Goal: Transaction & Acquisition: Obtain resource

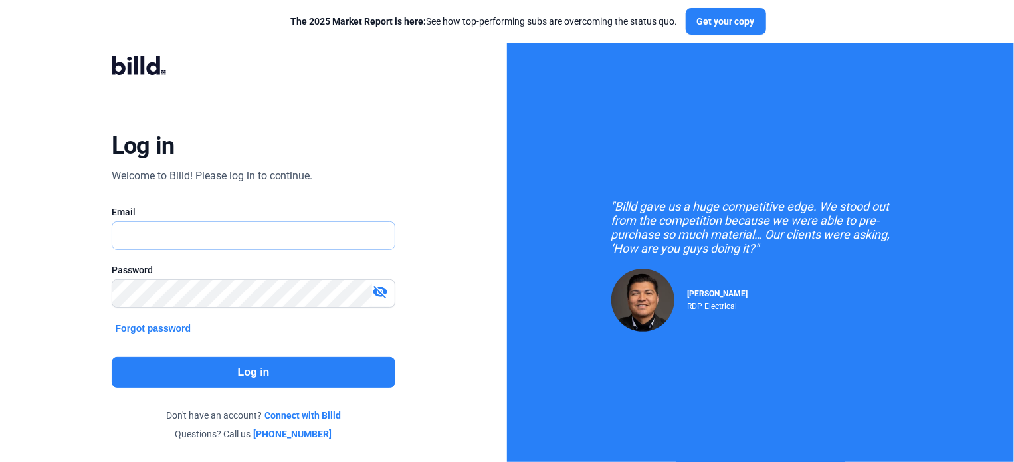
type input "[EMAIL_ADDRESS][DOMAIN_NAME]"
click at [240, 374] on button "Log in" at bounding box center [254, 372] width 284 height 31
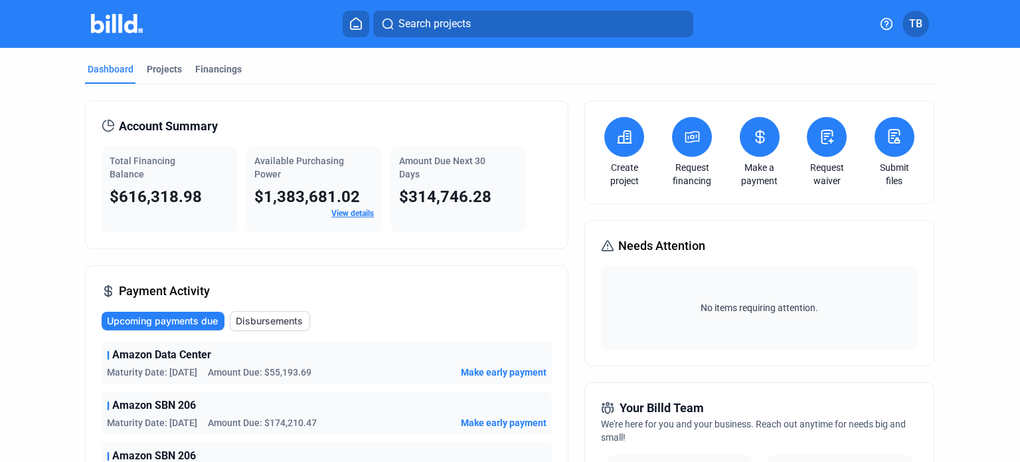
click at [619, 143] on icon at bounding box center [624, 137] width 13 height 12
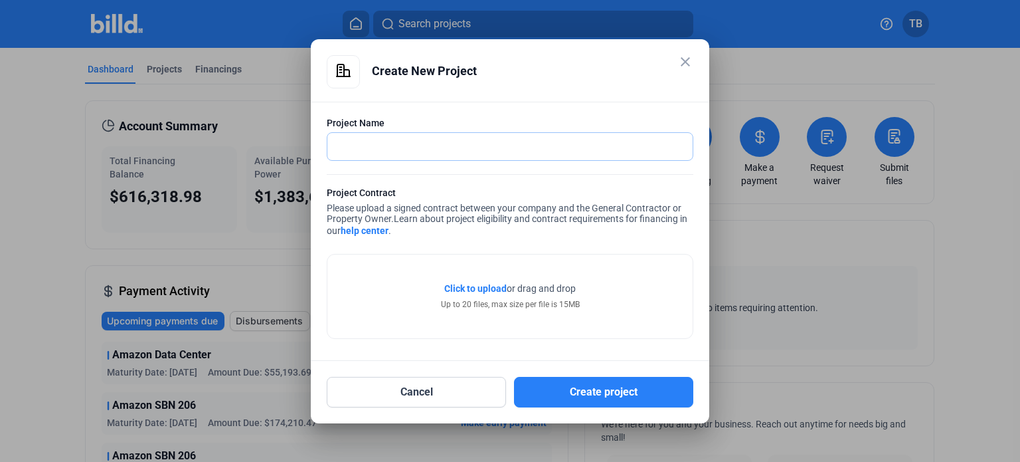
click at [396, 151] on input "text" at bounding box center [510, 146] width 365 height 27
type input "TN Titans"
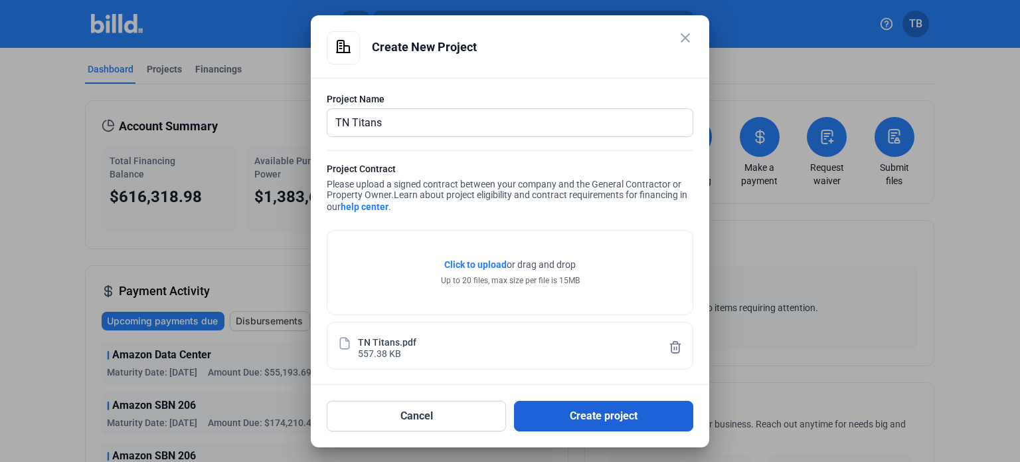
click at [589, 413] on button "Create project" at bounding box center [603, 416] width 179 height 31
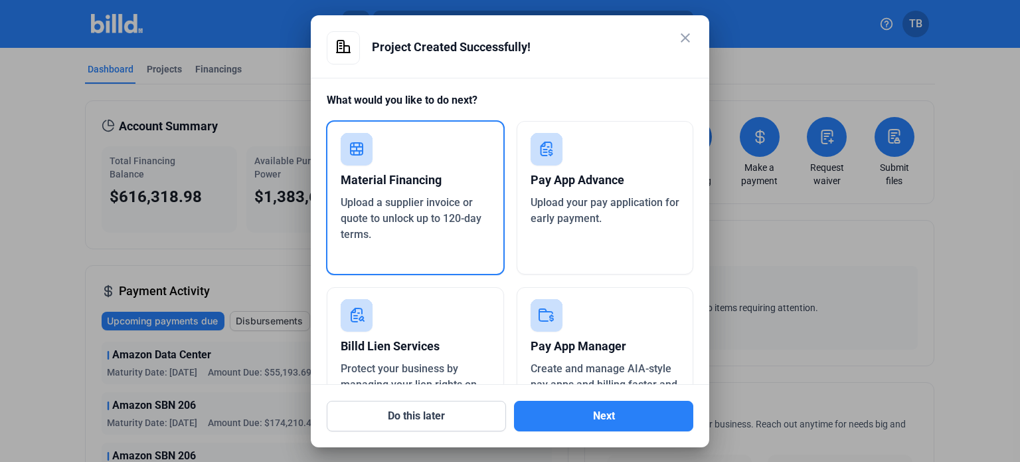
click at [419, 219] on span "Upload a supplier invoice or quote to unlock up to 120-day terms." at bounding box center [411, 218] width 141 height 45
click at [593, 409] on button "Next" at bounding box center [603, 416] width 179 height 31
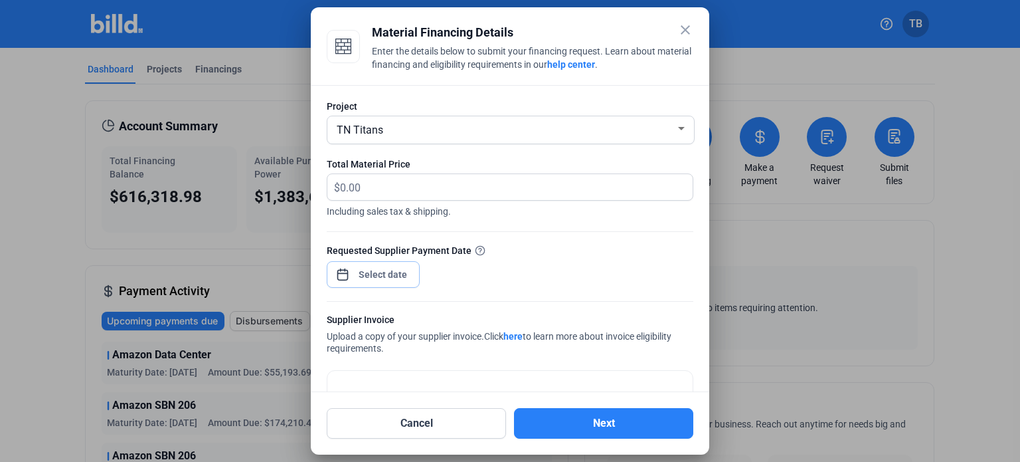
click at [376, 277] on div "close Material Financing Details Enter the details below to submit your financi…" at bounding box center [510, 231] width 1020 height 462
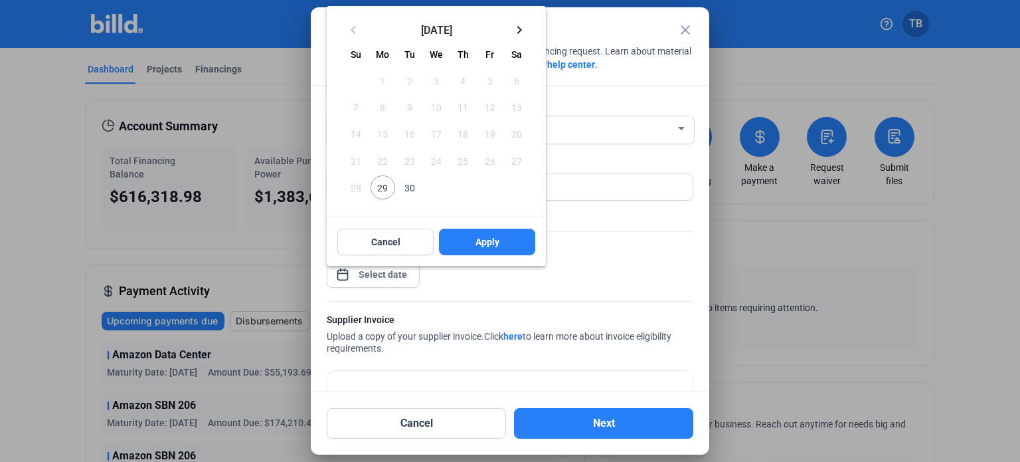
click at [407, 185] on span "30" at bounding box center [410, 187] width 24 height 24
click at [484, 235] on span "Apply" at bounding box center [488, 241] width 24 height 13
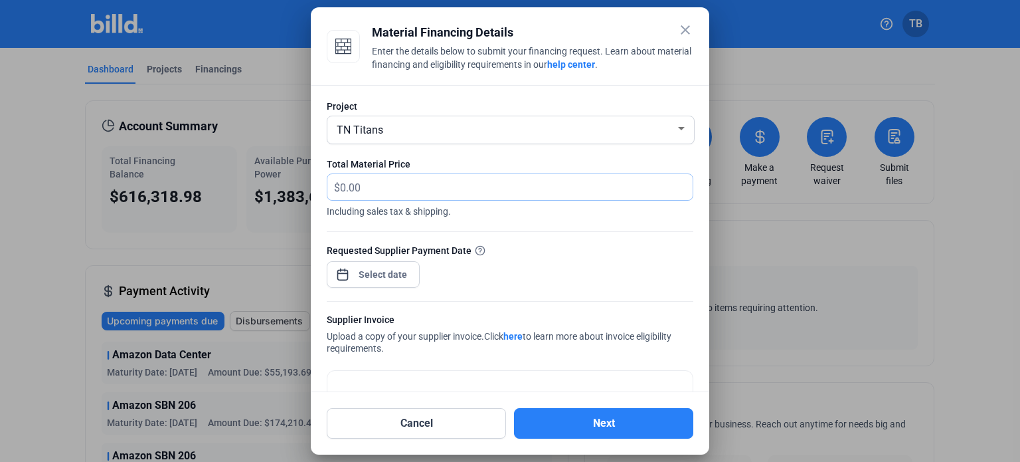
drag, startPoint x: 383, startPoint y: 185, endPoint x: 68, endPoint y: 194, distance: 314.3
click at [68, 194] on div "close Material Financing Details Enter the details below to submit your financi…" at bounding box center [510, 231] width 1020 height 462
type input "305,525.38"
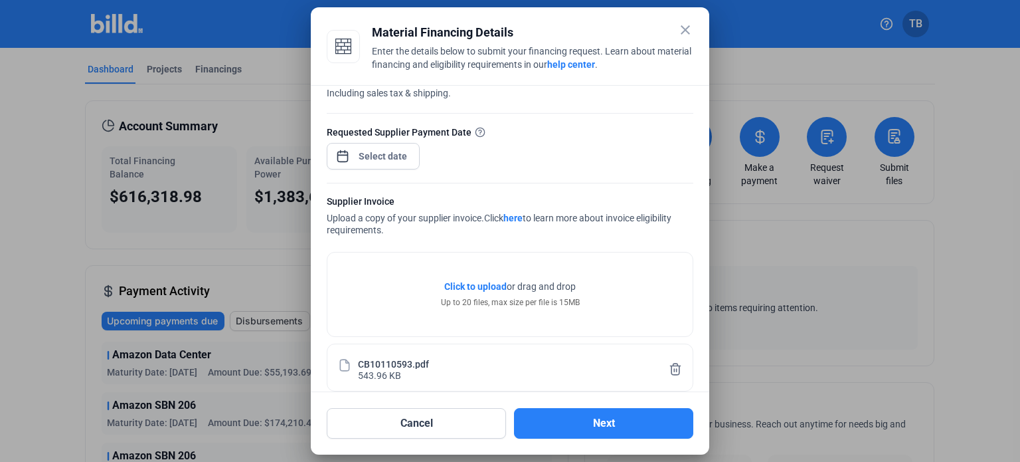
scroll to position [133, 0]
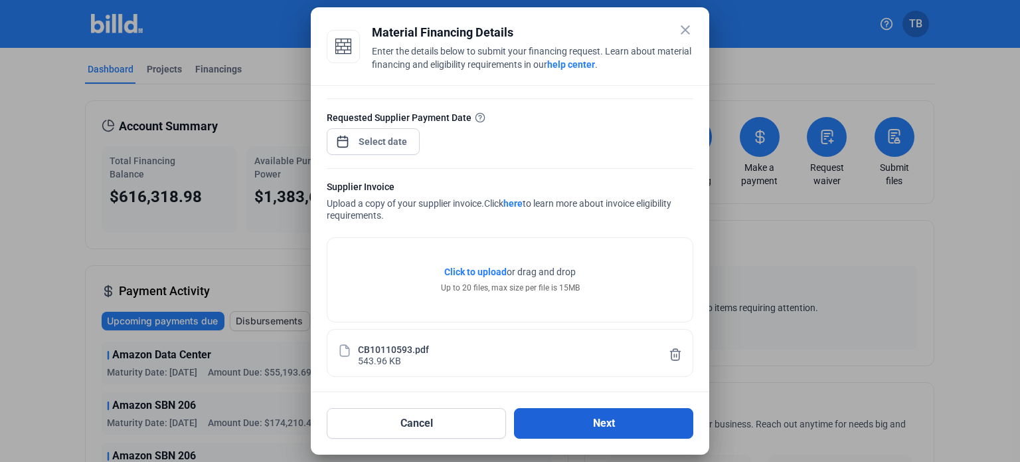
click at [611, 419] on button "Next" at bounding box center [603, 423] width 179 height 31
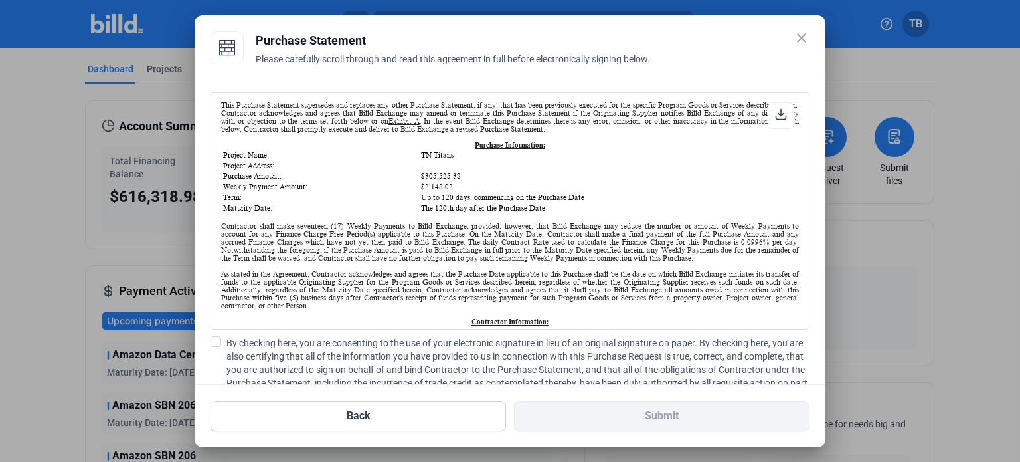
click at [214, 339] on span at bounding box center [216, 341] width 11 height 11
click at [0, 0] on input "By checking here, you are consenting to the use of your electronic signature in…" at bounding box center [0, 0] width 0 height 0
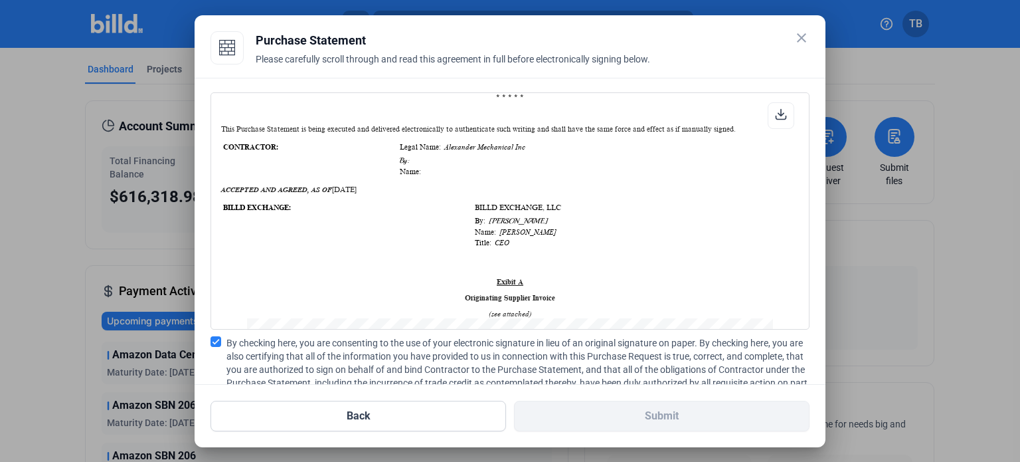
scroll to position [399, 0]
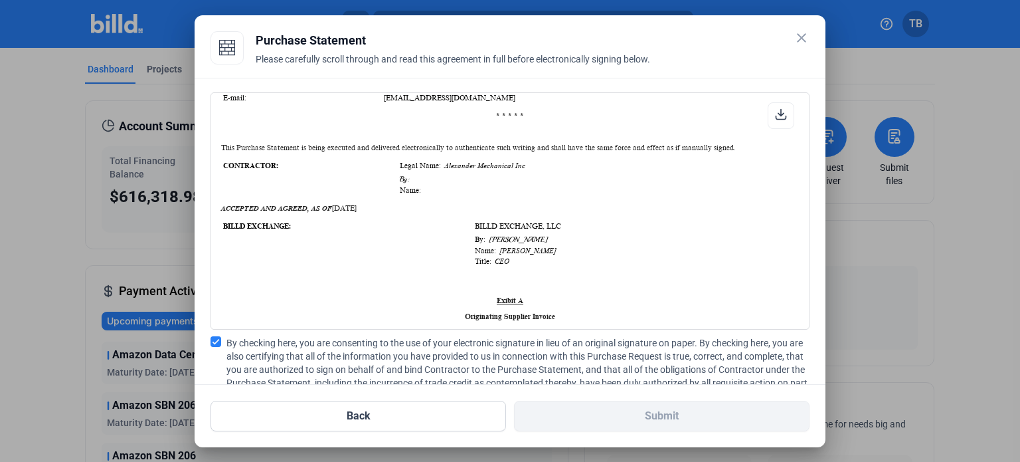
click at [436, 179] on td "By:" at bounding box center [595, 179] width 393 height 10
click at [415, 188] on td "Name:" at bounding box center [595, 189] width 393 height 9
click at [426, 188] on td "Name:" at bounding box center [595, 189] width 393 height 9
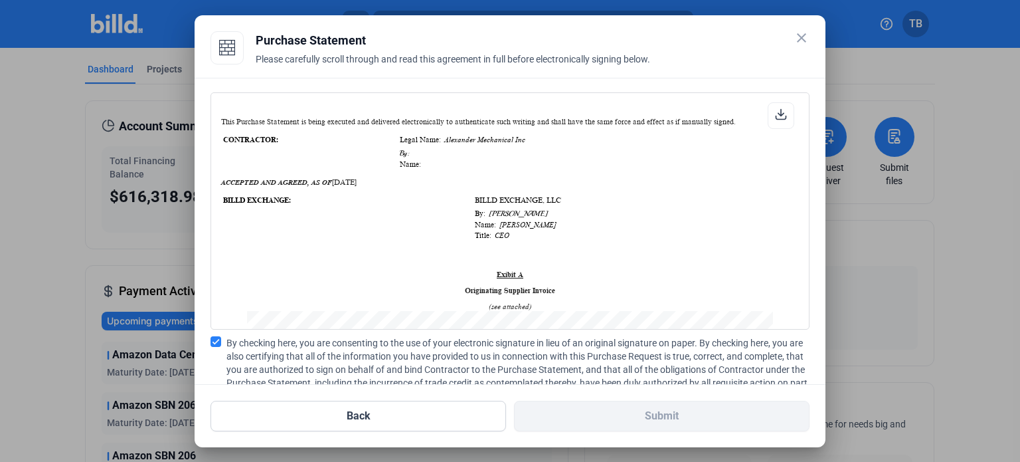
scroll to position [465, 0]
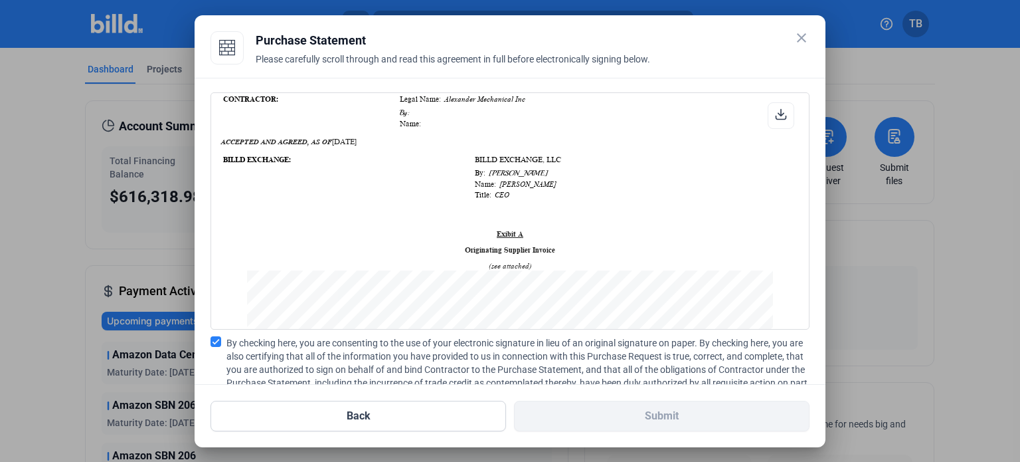
drag, startPoint x: 796, startPoint y: 135, endPoint x: 791, endPoint y: 193, distance: 58.7
click at [791, 193] on div "PURCHASE STATEMENT This PURCHASE STATEMENT is being executed and delivered purs…" at bounding box center [510, 210] width 599 height 237
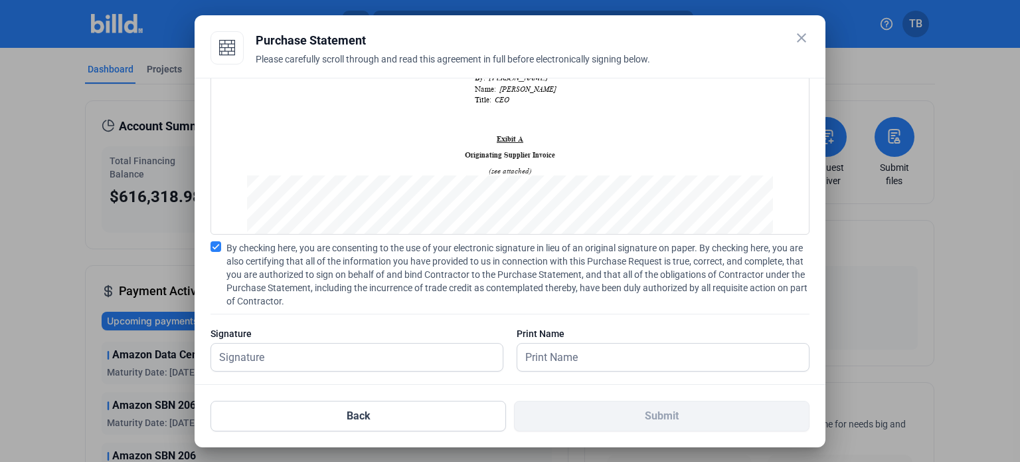
scroll to position [111, 0]
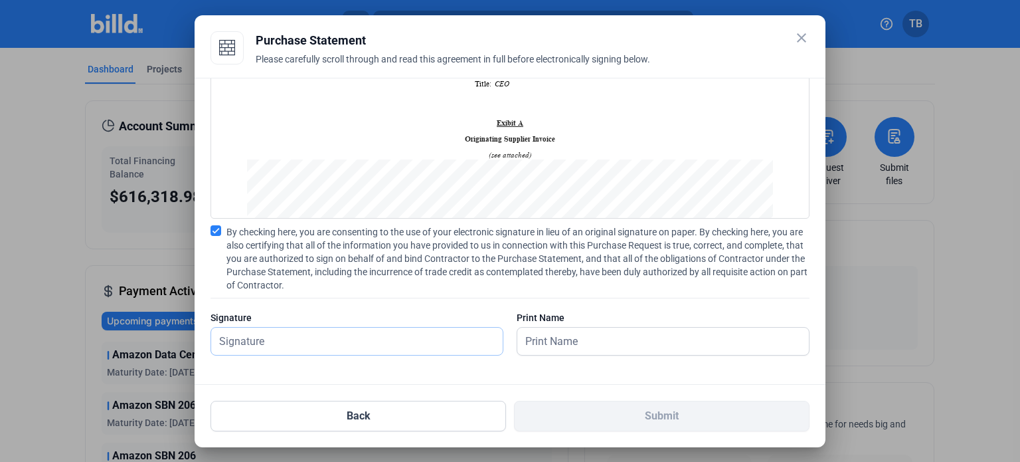
click at [243, 347] on input "text" at bounding box center [357, 341] width 292 height 27
type input "[PERSON_NAME]"
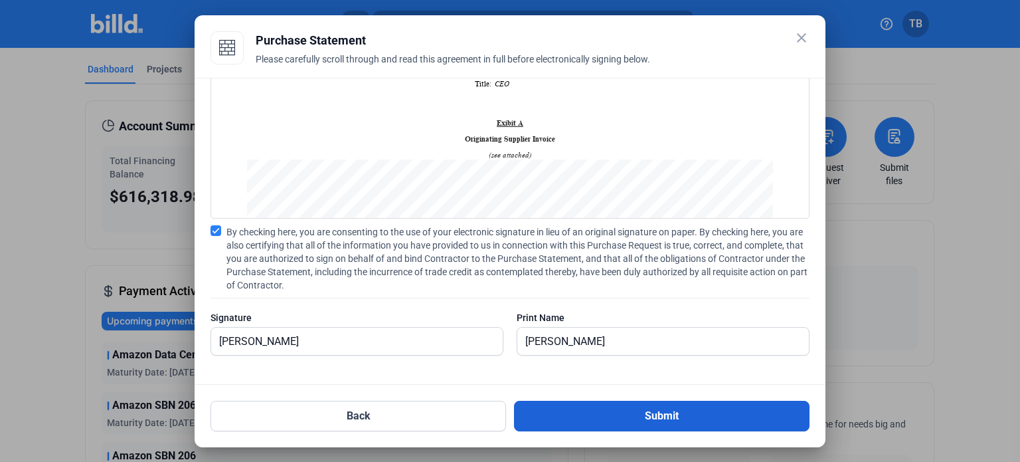
click at [628, 411] on button "Submit" at bounding box center [662, 416] width 296 height 31
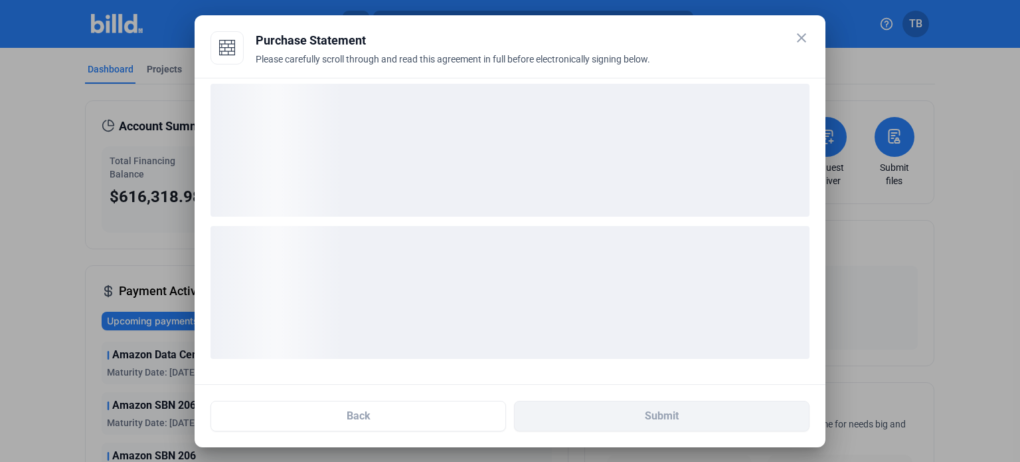
scroll to position [8, 0]
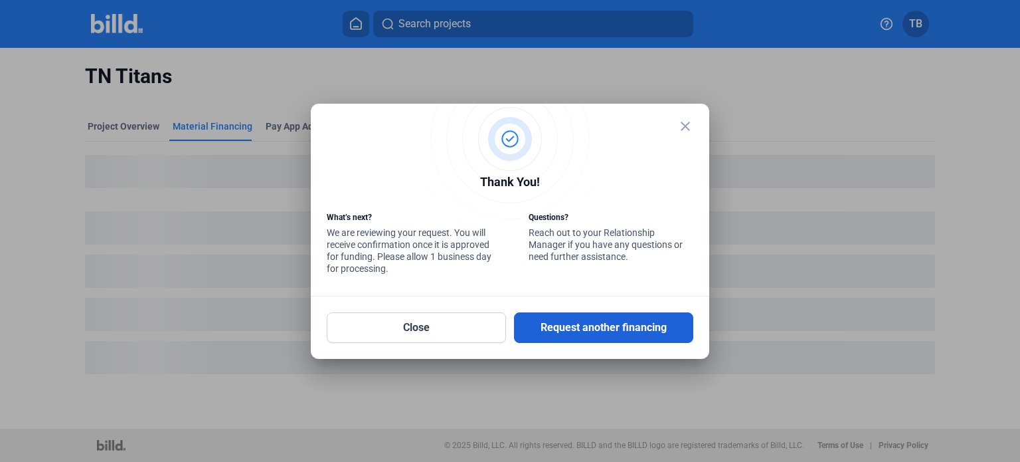
click at [585, 333] on button "Request another financing" at bounding box center [603, 327] width 179 height 31
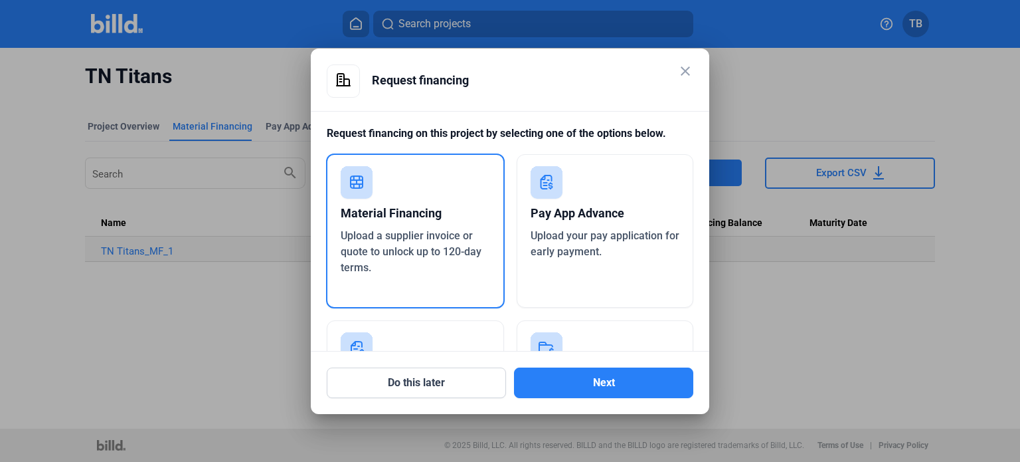
click at [420, 257] on span "Upload a supplier invoice or quote to unlock up to 120-day terms." at bounding box center [411, 251] width 141 height 45
click at [604, 369] on button "Next" at bounding box center [603, 382] width 179 height 31
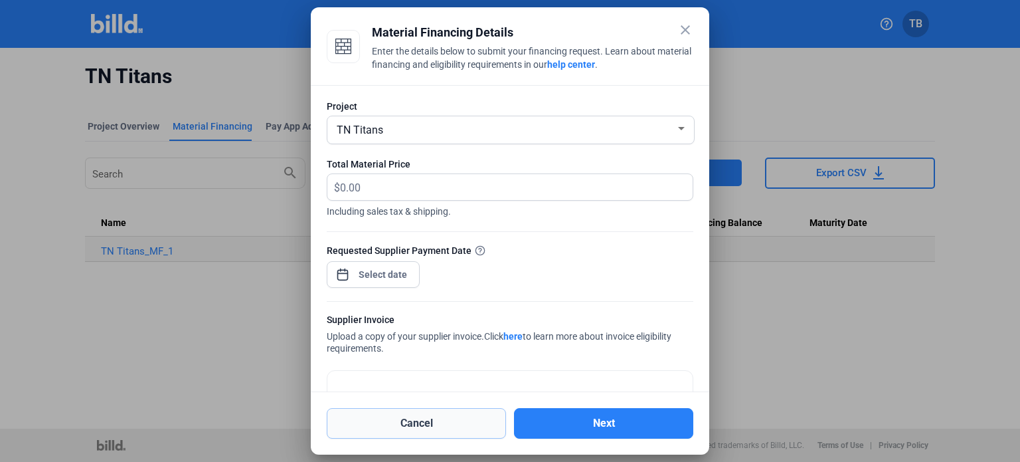
click at [390, 421] on button "Cancel" at bounding box center [416, 423] width 179 height 31
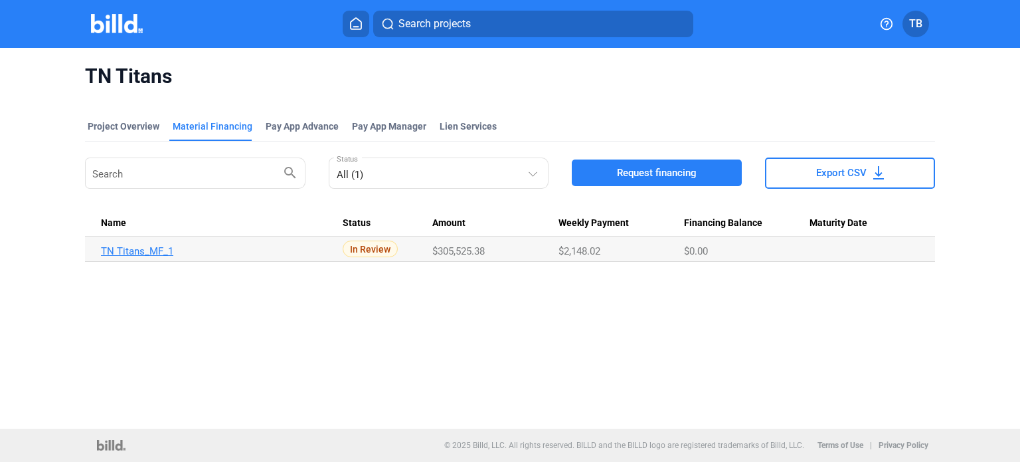
click at [117, 246] on link "TN Titans_MF_1" at bounding box center [216, 251] width 231 height 12
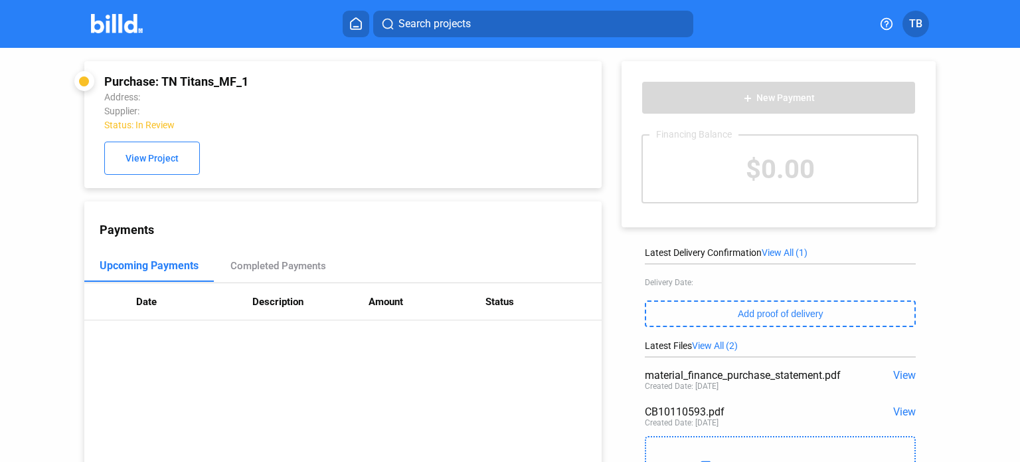
click at [894, 411] on span "View" at bounding box center [905, 411] width 23 height 13
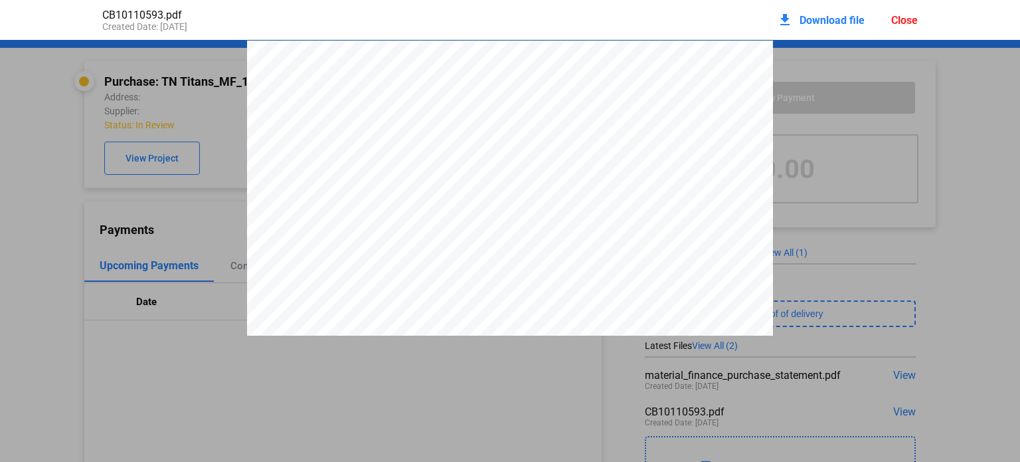
click at [893, 17] on div "Close" at bounding box center [905, 20] width 27 height 13
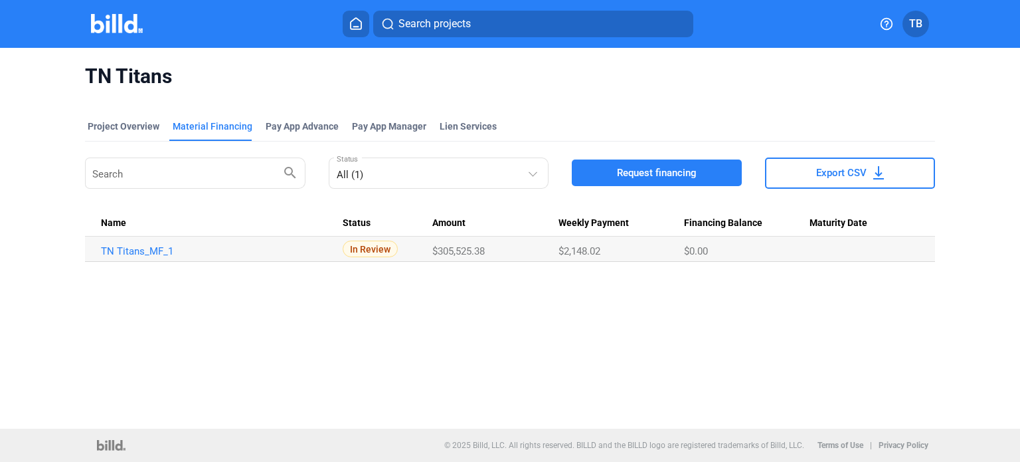
click at [654, 171] on span "Request financing" at bounding box center [657, 172] width 80 height 13
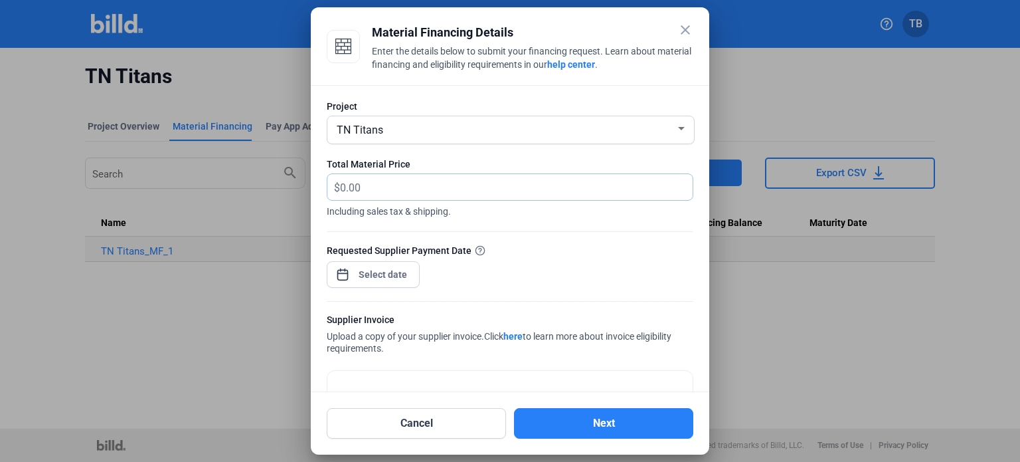
drag, startPoint x: 374, startPoint y: 185, endPoint x: 268, endPoint y: 193, distance: 105.9
click at [268, 193] on div "close Material Financing Details Enter the details below to submit your financi…" at bounding box center [510, 231] width 1020 height 462
drag, startPoint x: 405, startPoint y: 184, endPoint x: 283, endPoint y: 199, distance: 123.1
click at [283, 199] on div "close Material Financing Details Enter the details below to submit your financi…" at bounding box center [510, 231] width 1020 height 462
drag, startPoint x: 368, startPoint y: 189, endPoint x: 265, endPoint y: 188, distance: 103.0
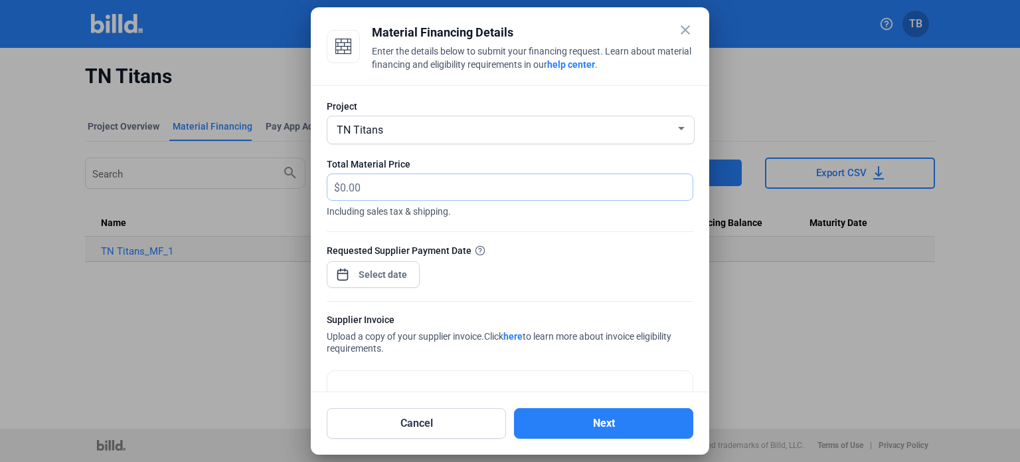
click at [265, 188] on div "close Material Financing Details Enter the details below to submit your financi…" at bounding box center [510, 231] width 1020 height 462
type input "359,740.68"
click at [382, 266] on div "close Material Financing Details Enter the details below to submit your financi…" at bounding box center [510, 231] width 1020 height 462
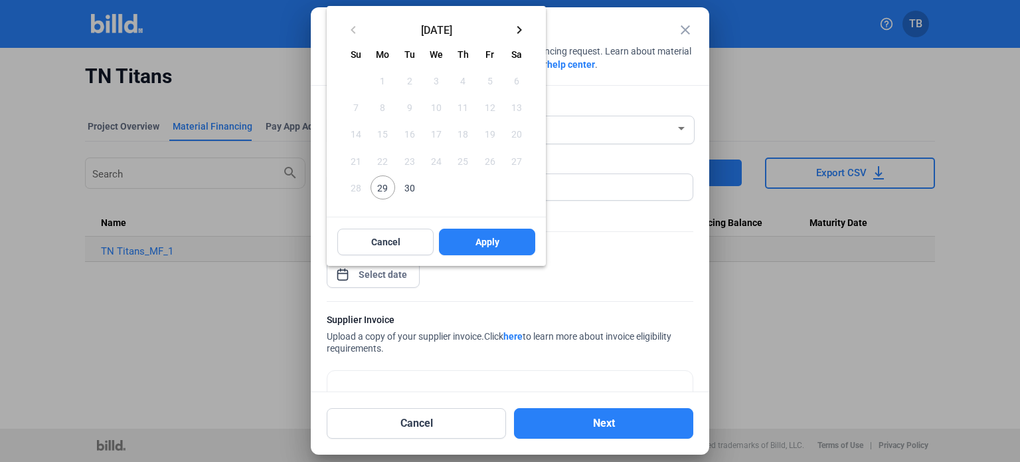
click at [410, 180] on span "30" at bounding box center [410, 187] width 24 height 24
drag, startPoint x: 468, startPoint y: 245, endPoint x: 486, endPoint y: 248, distance: 18.1
click at [468, 244] on button "Apply" at bounding box center [487, 242] width 96 height 27
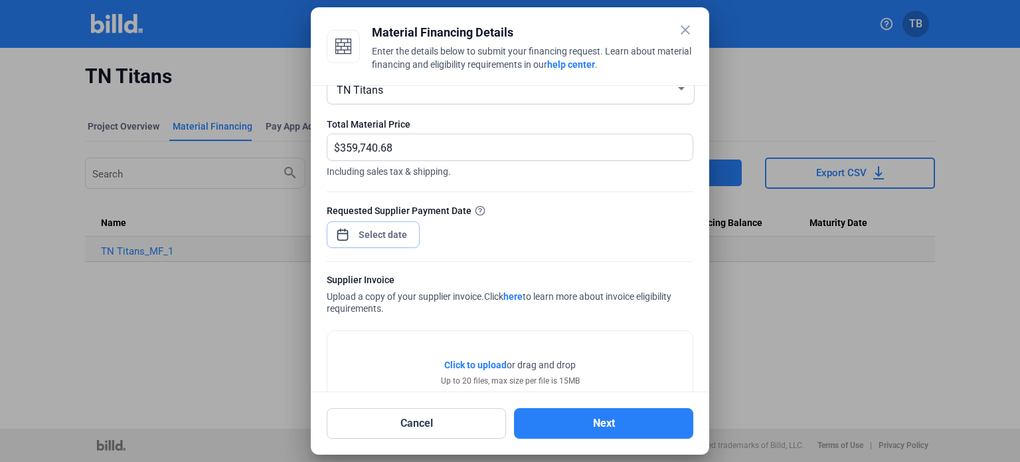
scroll to position [84, 0]
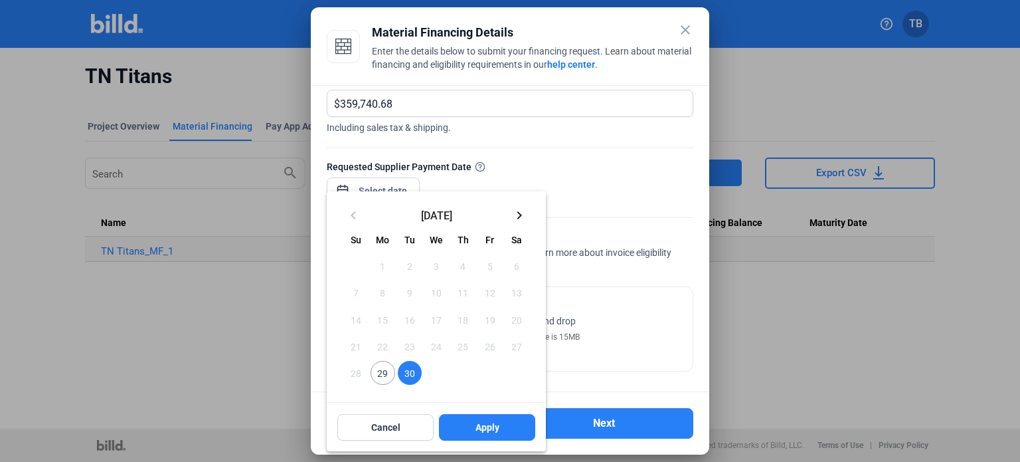
click at [630, 361] on div at bounding box center [510, 231] width 1020 height 462
click at [637, 217] on div at bounding box center [510, 231] width 1020 height 462
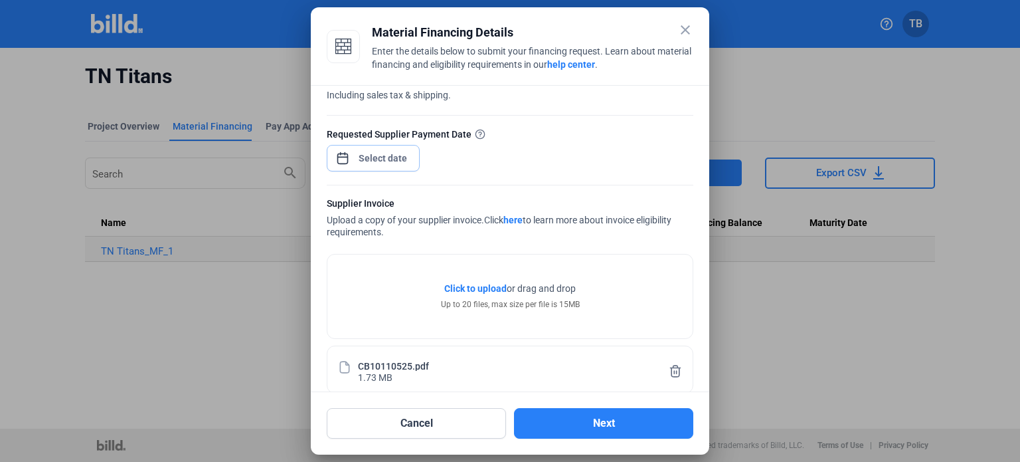
scroll to position [133, 0]
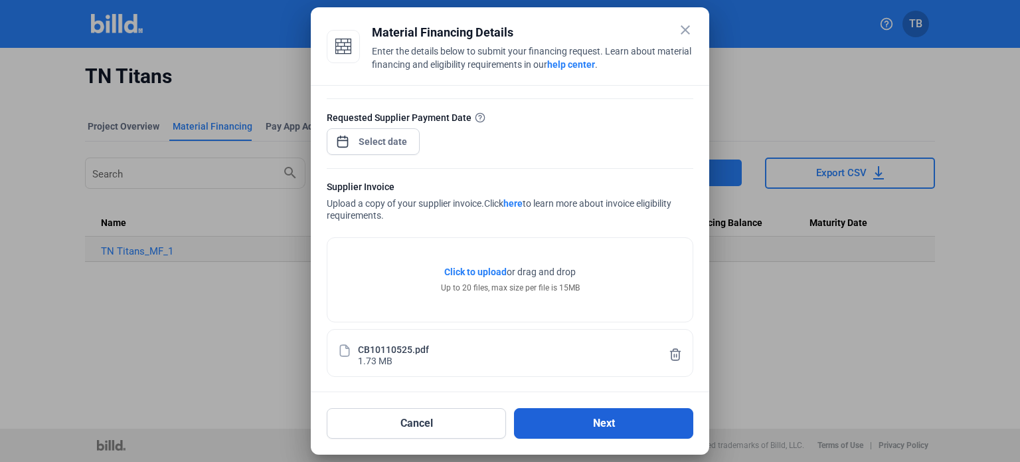
click at [609, 424] on button "Next" at bounding box center [603, 423] width 179 height 31
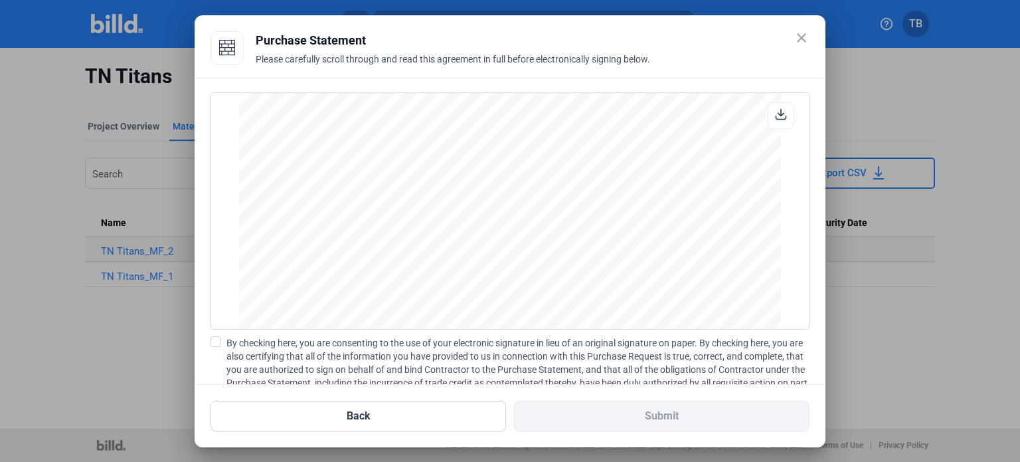
scroll to position [2495, 0]
click at [218, 339] on span at bounding box center [216, 341] width 11 height 11
click at [0, 0] on input "By checking here, you are consenting to the use of your electronic signature in…" at bounding box center [0, 0] width 0 height 0
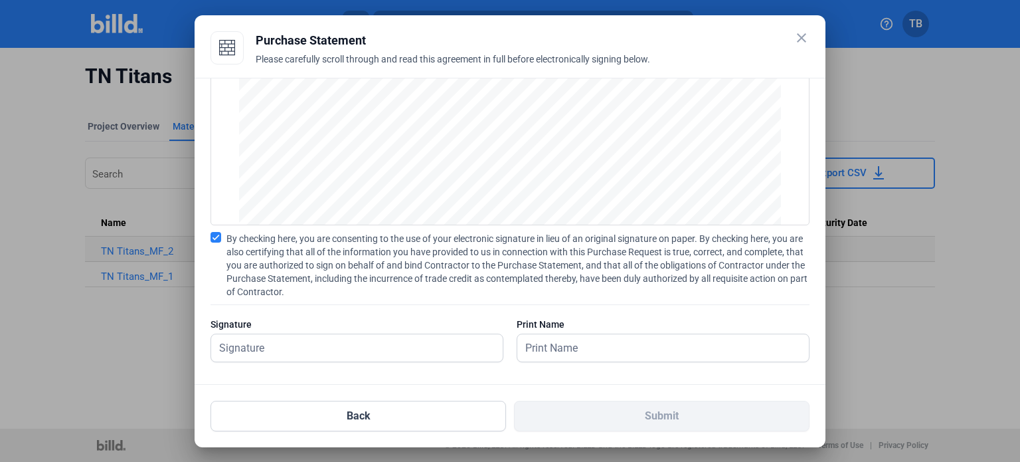
scroll to position [111, 0]
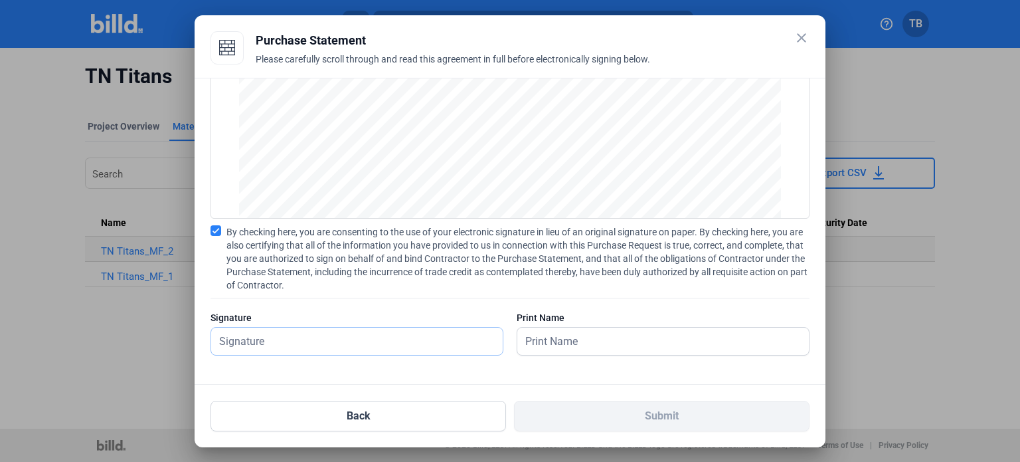
click at [387, 335] on input "text" at bounding box center [357, 341] width 292 height 27
type input "[PERSON_NAME]"
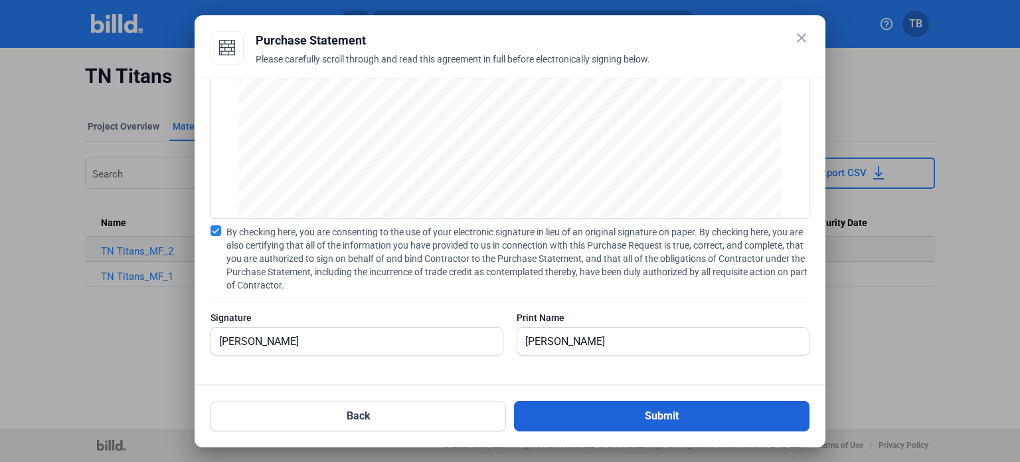
click at [654, 417] on button "Submit" at bounding box center [662, 416] width 296 height 31
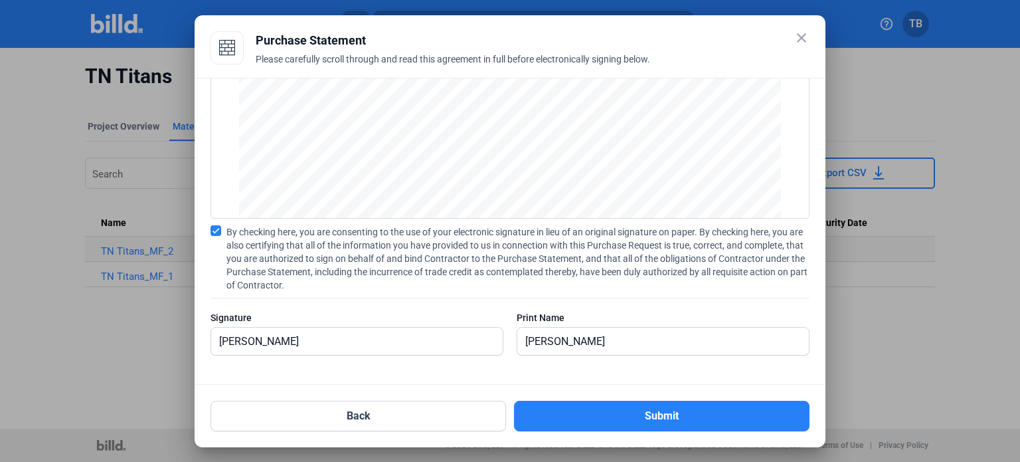
scroll to position [8, 0]
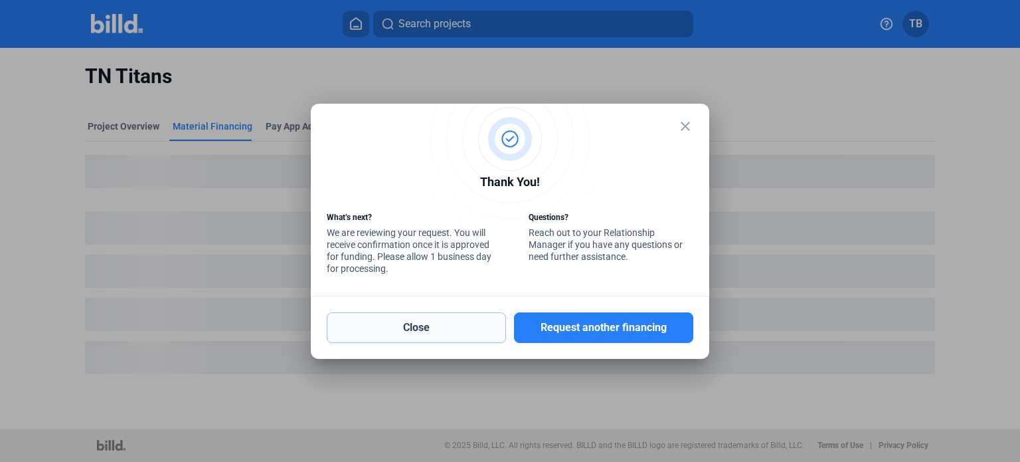
click at [401, 316] on button "Close" at bounding box center [416, 327] width 179 height 31
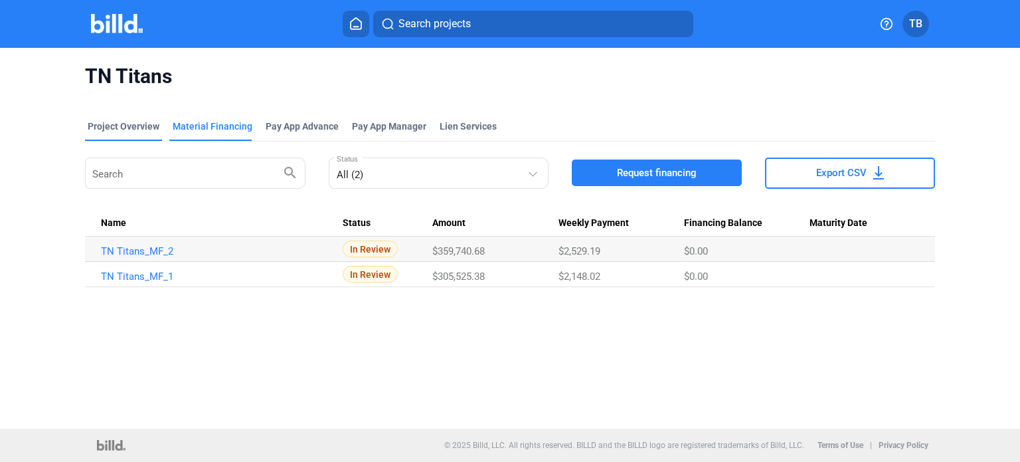
drag, startPoint x: 122, startPoint y: 120, endPoint x: 134, endPoint y: 137, distance: 20.6
click at [122, 120] on div "Project Overview" at bounding box center [124, 126] width 72 height 13
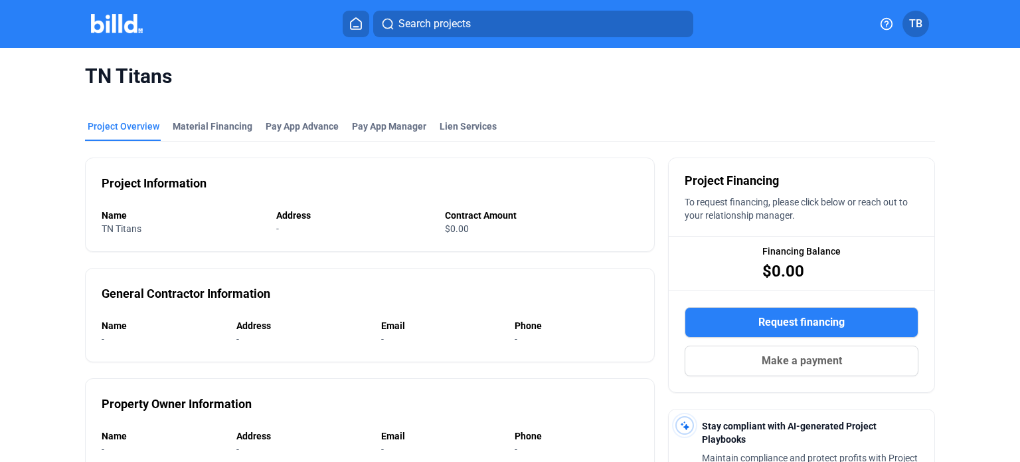
click at [127, 21] on img at bounding box center [117, 23] width 52 height 19
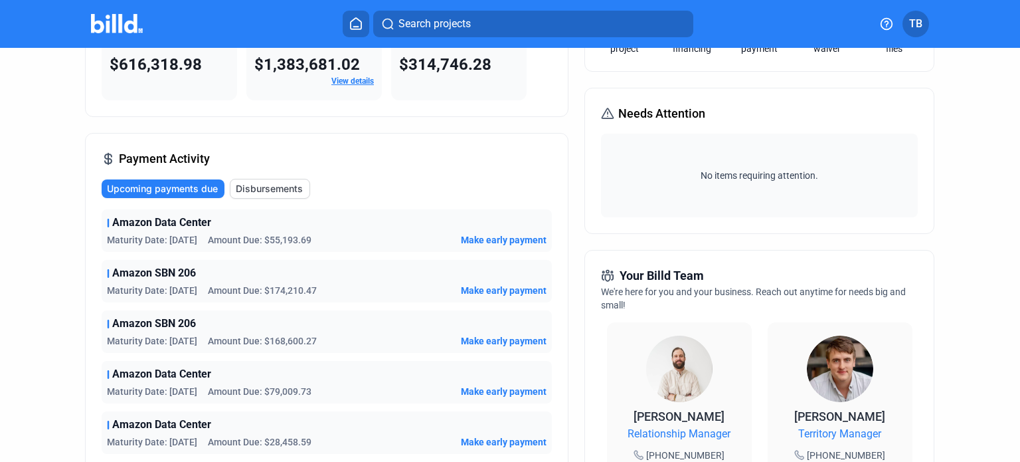
scroll to position [133, 0]
click at [260, 189] on span "Disbursements" at bounding box center [269, 187] width 67 height 13
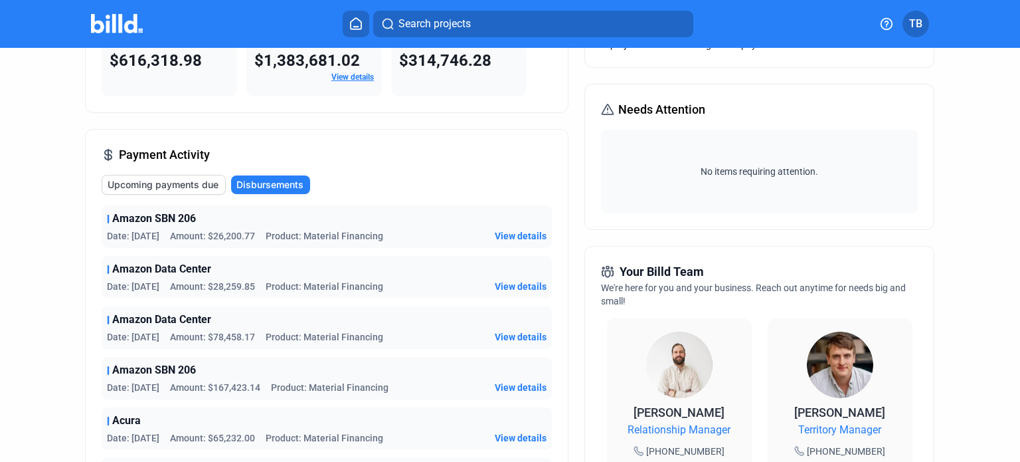
scroll to position [0, 0]
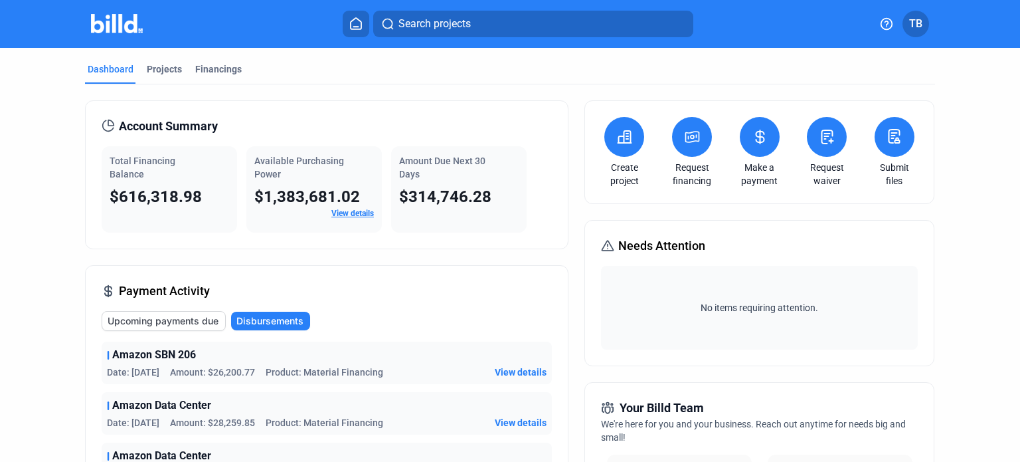
click at [145, 316] on span "Upcoming payments due" at bounding box center [163, 320] width 111 height 13
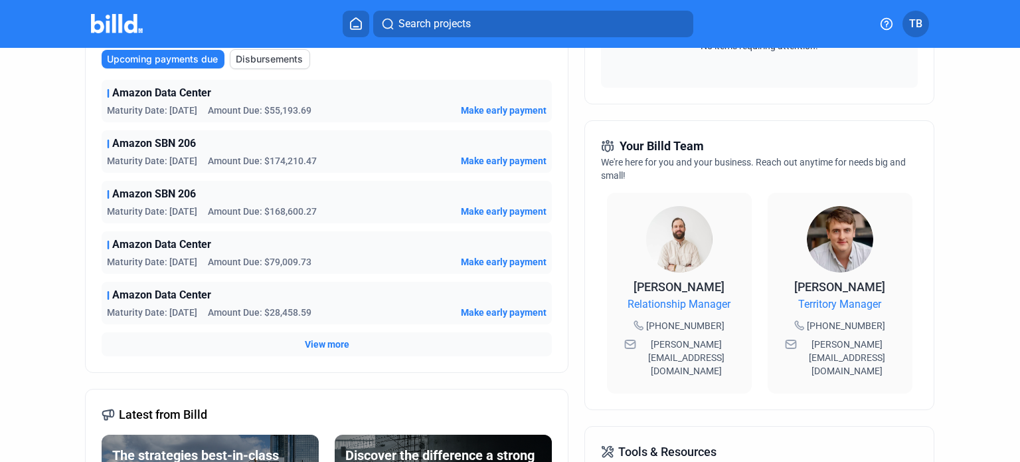
scroll to position [266, 0]
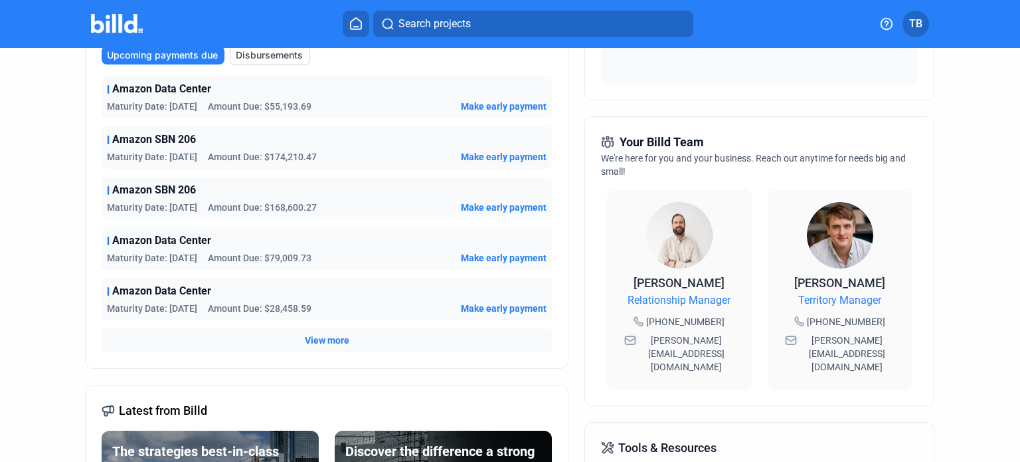
drag, startPoint x: 294, startPoint y: 345, endPoint x: 314, endPoint y: 345, distance: 20.6
click at [298, 345] on div "View more" at bounding box center [327, 340] width 450 height 24
click at [322, 340] on span "View more" at bounding box center [327, 339] width 45 height 13
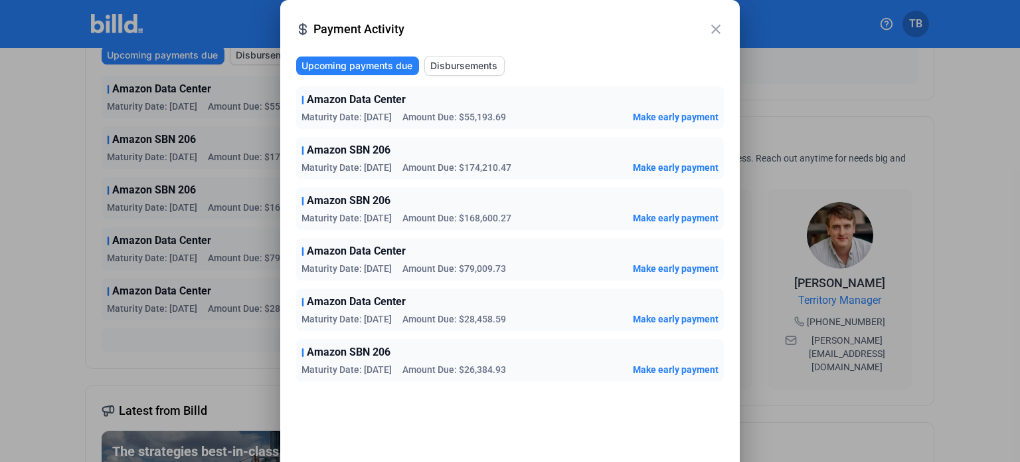
click at [717, 30] on mat-icon "close" at bounding box center [716, 29] width 16 height 16
